Goal: Task Accomplishment & Management: Complete application form

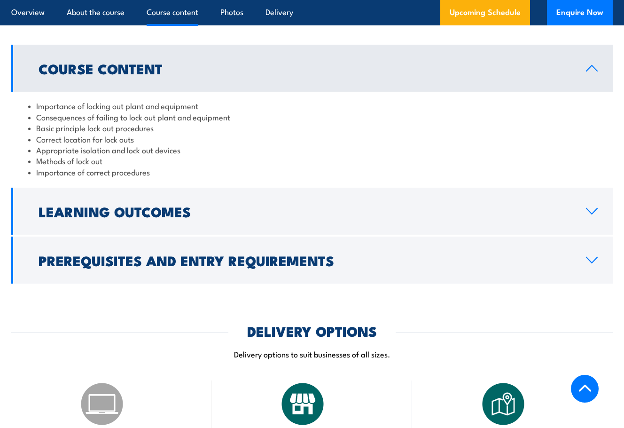
scroll to position [893, 0]
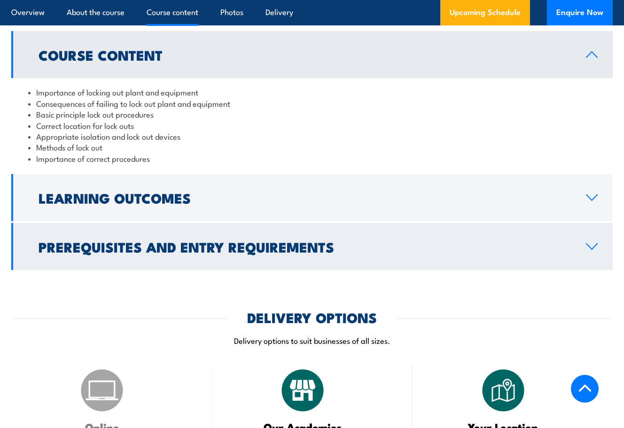
click at [243, 240] on h2 "Prerequisites and Entry Requirements" at bounding box center [305, 246] width 533 height 12
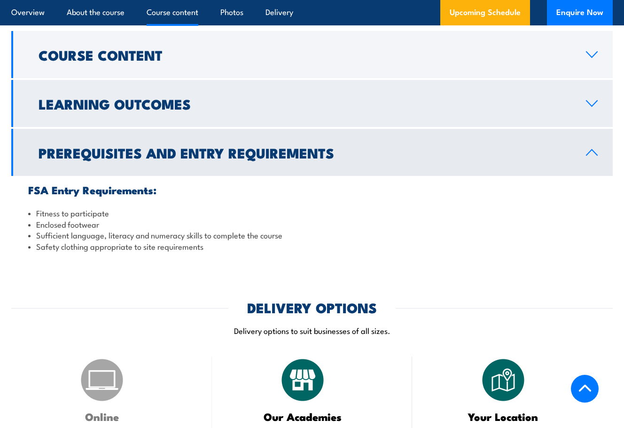
click at [147, 106] on h2 "Learning Outcomes" at bounding box center [305, 103] width 533 height 12
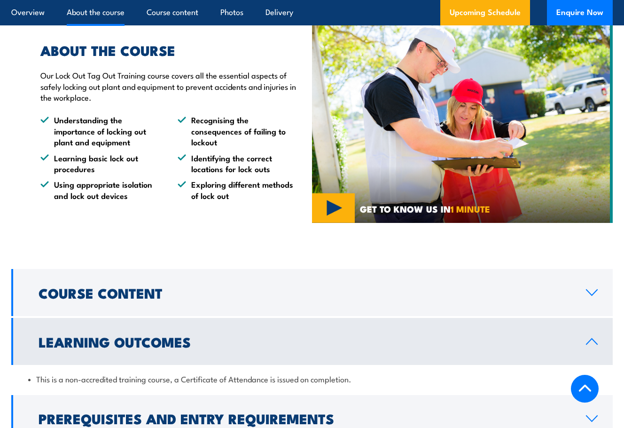
scroll to position [658, 0]
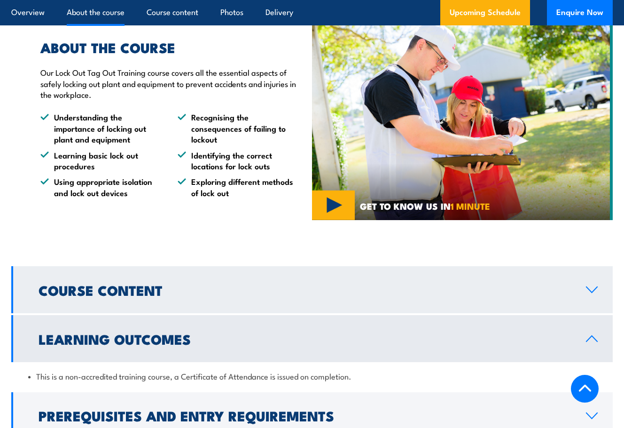
click at [170, 301] on link "Course Content" at bounding box center [312, 289] width 602 height 47
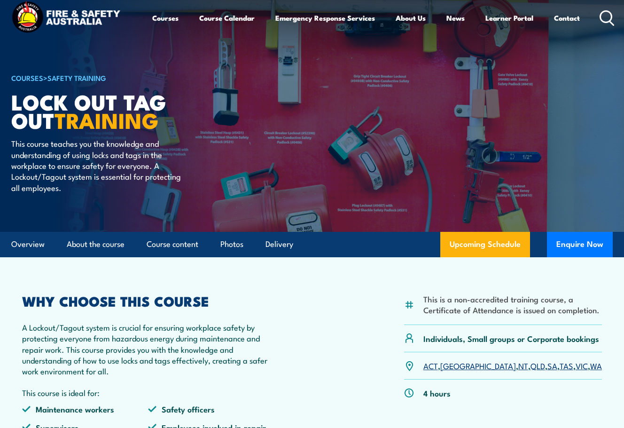
scroll to position [0, 0]
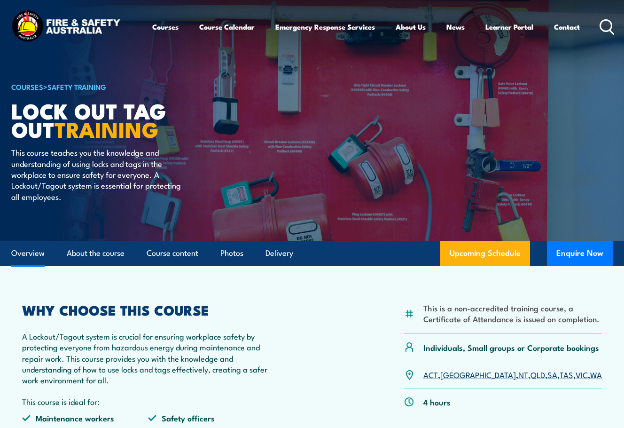
click at [33, 253] on link "Overview" at bounding box center [27, 253] width 33 height 25
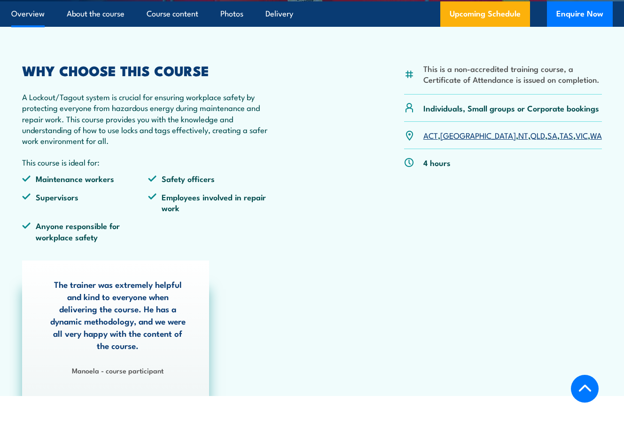
scroll to position [141, 0]
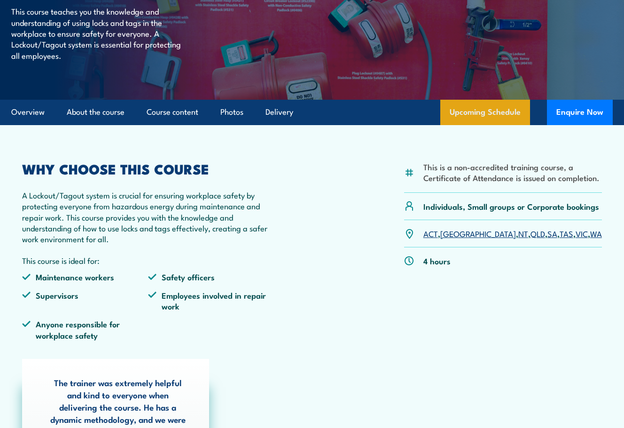
click at [494, 113] on link "Upcoming Schedule" at bounding box center [485, 112] width 90 height 25
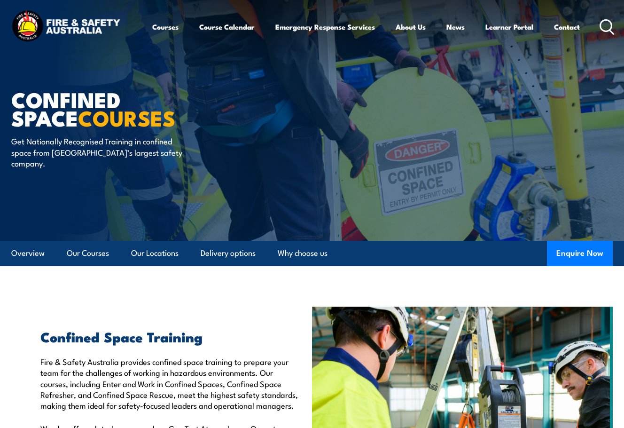
click at [610, 27] on icon at bounding box center [607, 27] width 15 height 16
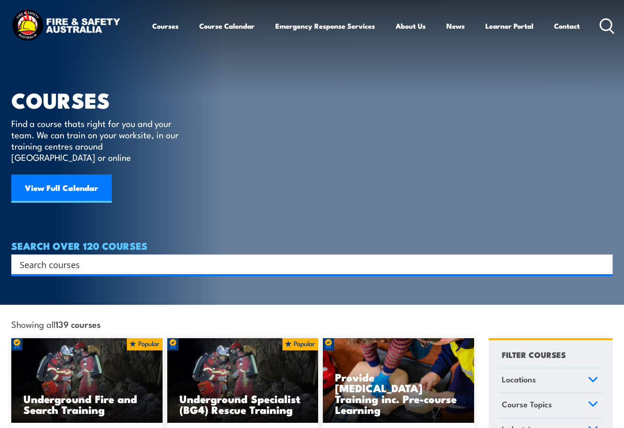
click at [90, 257] on input "Search input" at bounding box center [306, 264] width 572 height 14
paste input "RIISAM202E Isolate and access plant"
type input "RIISAM202E Isolate and access plant"
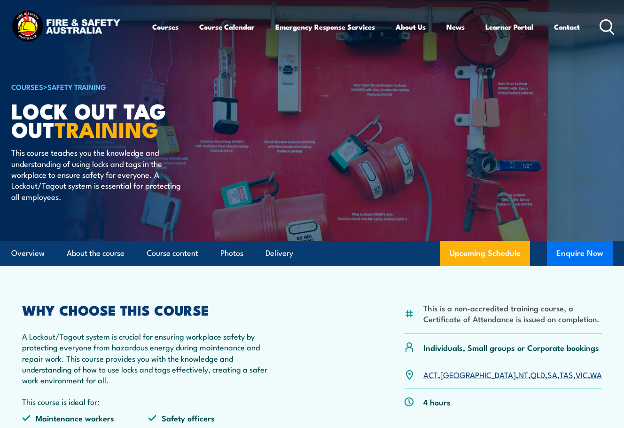
click at [582, 259] on button "Enquire Now" at bounding box center [580, 253] width 66 height 25
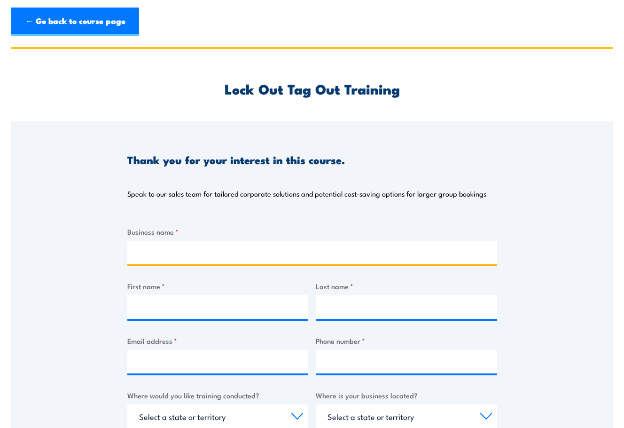
click at [188, 247] on input "Business name *" at bounding box center [312, 253] width 370 height 24
type input "North Coast Petroleum"
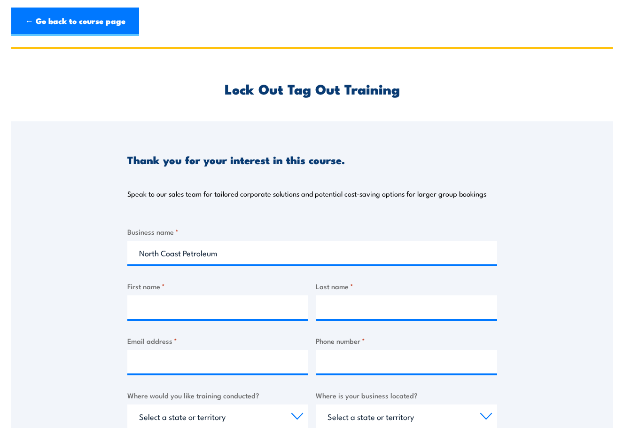
type input "[PERSON_NAME]"
type input "Spek"
select select "[GEOGRAPHIC_DATA]"
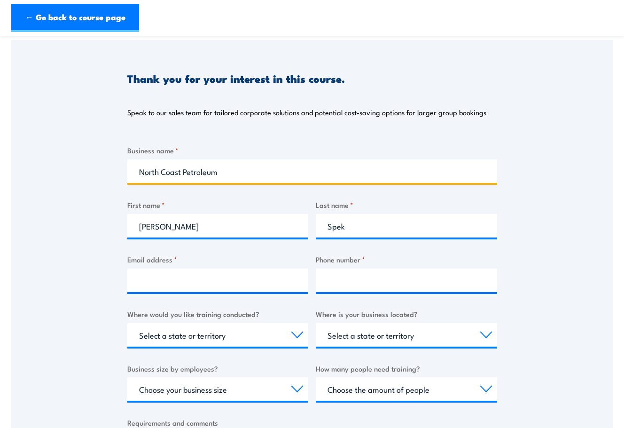
scroll to position [94, 0]
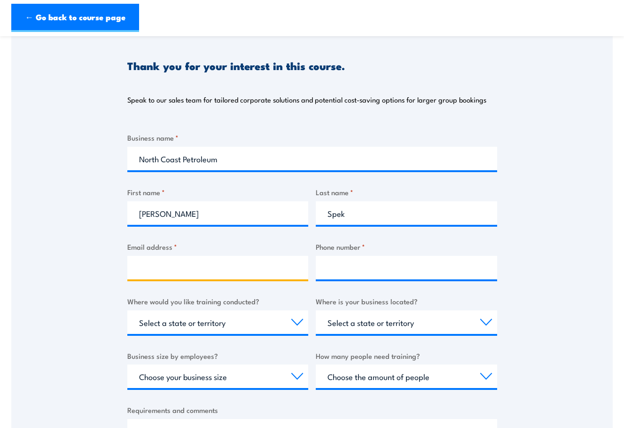
click at [221, 274] on input "Email address *" at bounding box center [217, 268] width 181 height 24
type input "[EMAIL_ADDRESS][DOMAIN_NAME]"
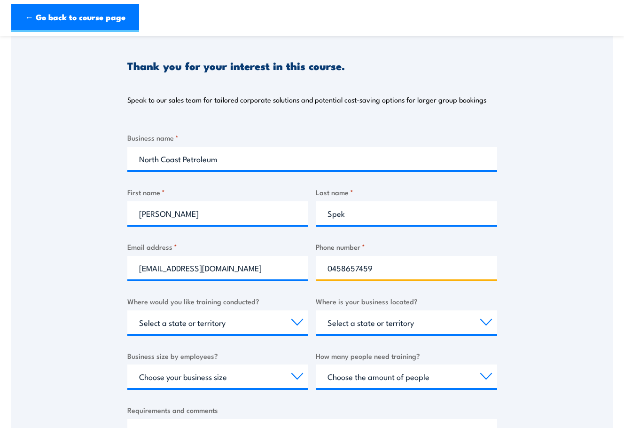
scroll to position [141, 0]
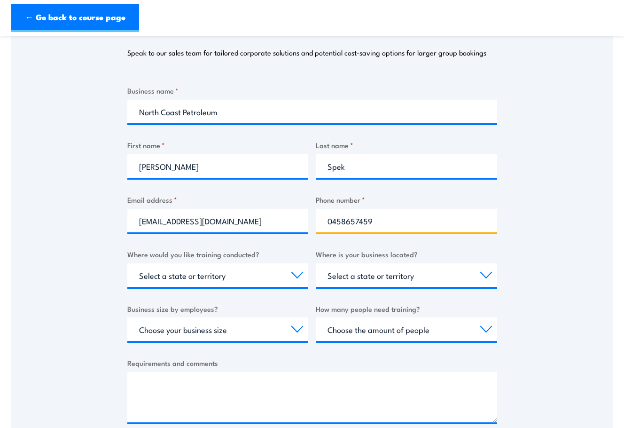
type input "0458657459"
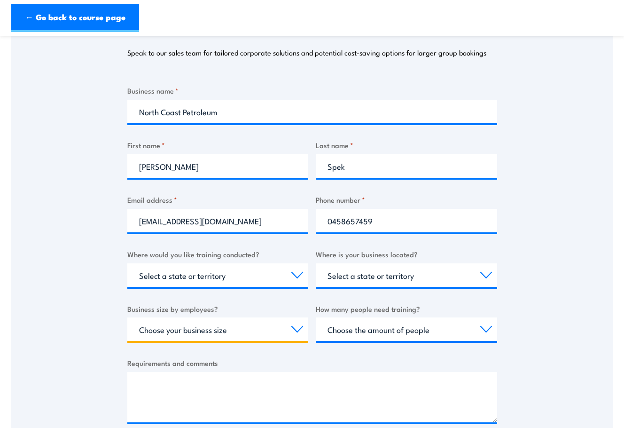
click at [177, 321] on select "Choose your business size 1 to 19 20 to 199 200+" at bounding box center [217, 329] width 181 height 24
select select "1 to 19"
click at [127, 317] on select "Choose your business size 1 to 19 20 to 199 200+" at bounding box center [217, 329] width 181 height 24
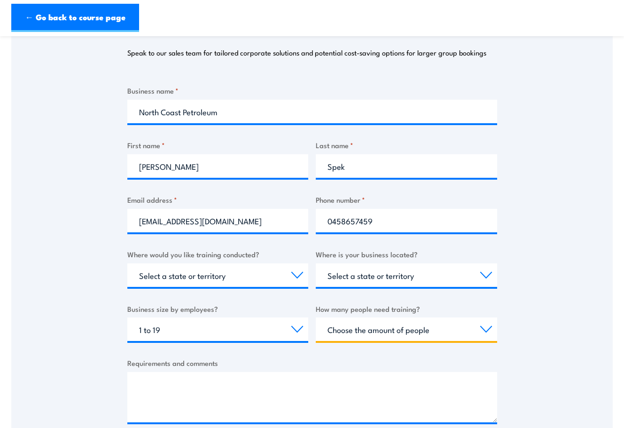
click at [364, 331] on select "Choose the amount of people 1 to 4 5 to 19 20+" at bounding box center [406, 329] width 181 height 24
select select "1 to 4"
click at [316, 317] on select "Choose the amount of people 1 to 4 5 to 19 20+" at bounding box center [406, 329] width 181 height 24
click at [350, 364] on label "Requirements and comments" at bounding box center [312, 362] width 370 height 11
click at [350, 372] on textarea "Requirements and comments" at bounding box center [312, 397] width 370 height 50
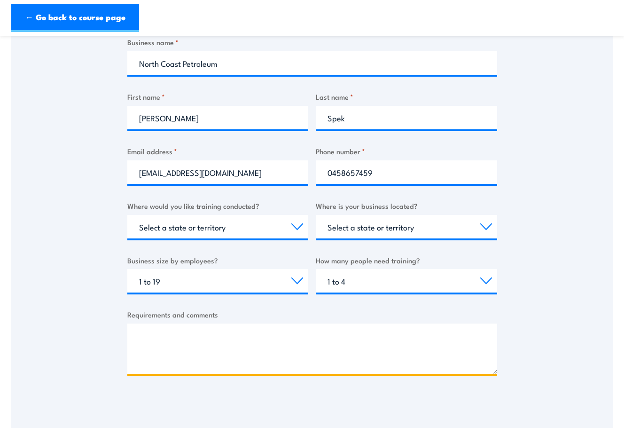
scroll to position [235, 0]
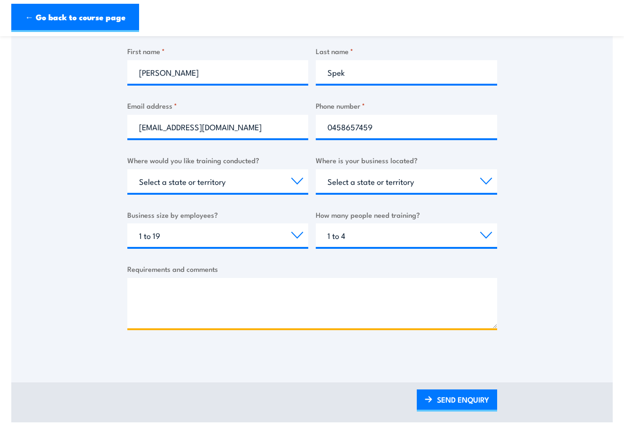
click at [221, 309] on textarea "Requirements and comments" at bounding box center [312, 303] width 370 height 50
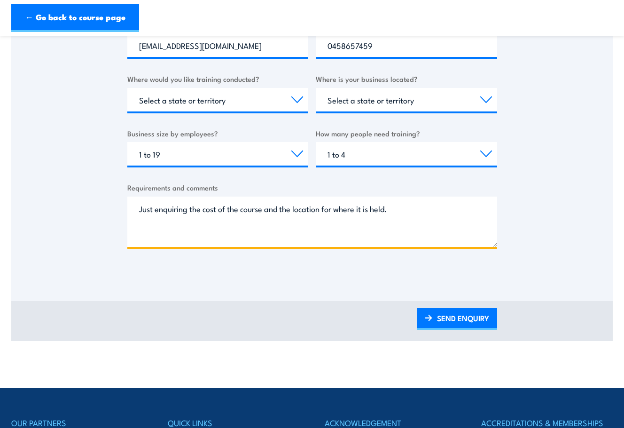
scroll to position [376, 0]
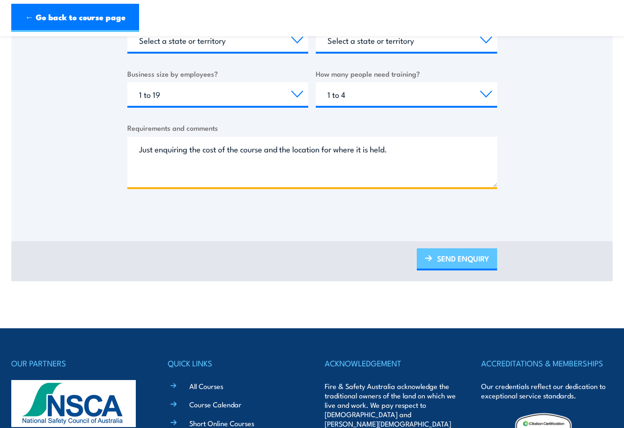
type textarea "Just enquiring the cost of the course and the location for where it is held."
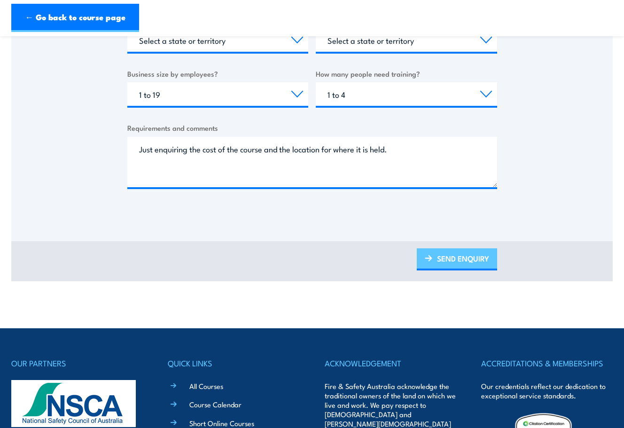
click at [454, 266] on link "SEND ENQUIRY" at bounding box center [457, 259] width 80 height 22
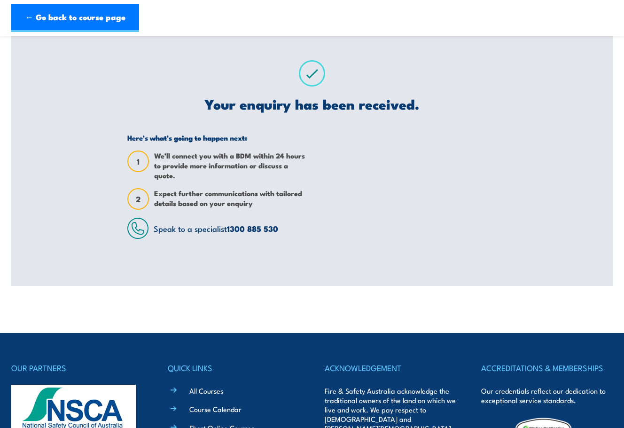
scroll to position [0, 0]
